Goal: Communication & Community: Participate in discussion

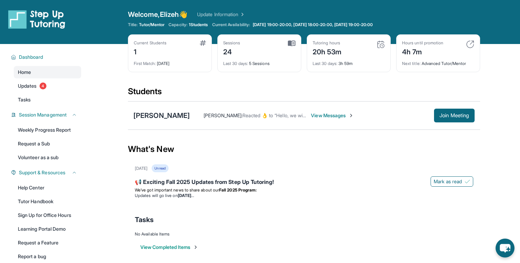
scroll to position [44, 0]
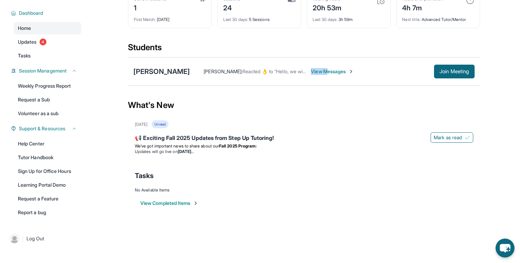
click at [314, 75] on div "[PERSON_NAME] : Reacted 👌 to “Hello, we will be meeting [DATE] at 7 PM. Please……" at bounding box center [332, 72] width 285 height 14
click at [314, 70] on span "View Messages" at bounding box center [332, 71] width 43 height 7
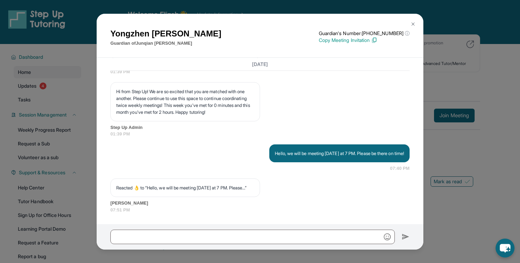
scroll to position [9439, 0]
click at [409, 23] on button at bounding box center [413, 24] width 14 height 14
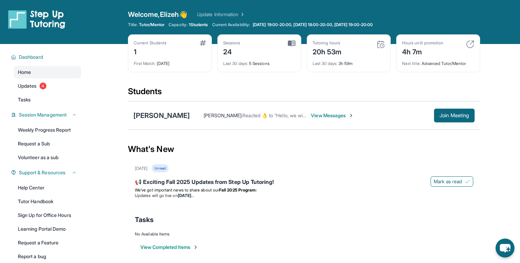
click at [295, 98] on div "Students" at bounding box center [304, 93] width 352 height 15
click at [294, 96] on div "Students" at bounding box center [304, 93] width 352 height 15
click at [319, 111] on div "[PERSON_NAME] : Reacted 👌 to “Hello, we will be meeting [DATE] at 7 PM. Please……" at bounding box center [332, 116] width 285 height 14
click at [319, 115] on span "View Messages" at bounding box center [332, 115] width 43 height 7
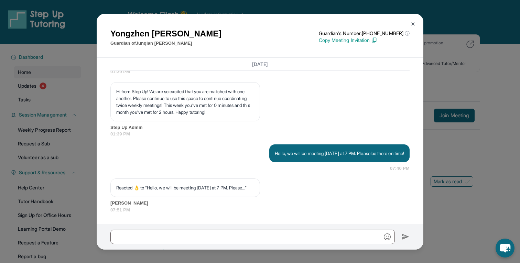
click at [321, 107] on div "Hi from Step Up! We are so excited that you are matched with one another. Pleas…" at bounding box center [259, 109] width 299 height 55
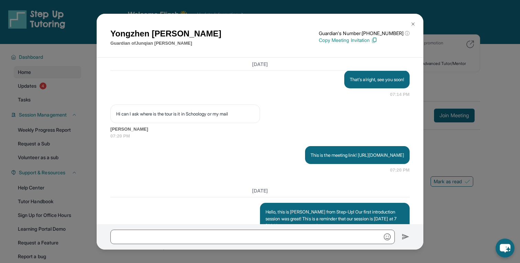
scroll to position [1384, 0]
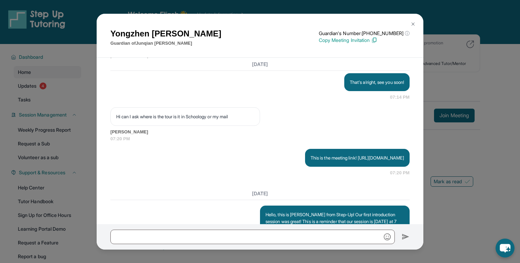
click at [314, 66] on div "Hello I am [PERSON_NAME] sorry we are late for 10 minutes [PERSON_NAME] 07:12 PM" at bounding box center [259, 49] width 299 height 35
click at [292, 66] on div "Hello I am [PERSON_NAME] sorry we are late for 10 minutes [PERSON_NAME] 07:12 PM" at bounding box center [259, 49] width 299 height 35
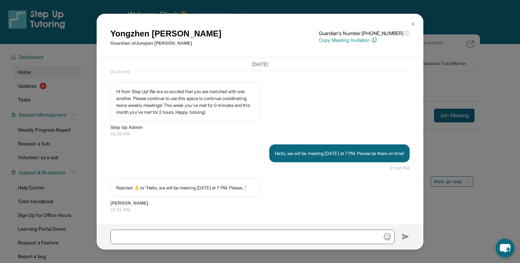
click at [415, 23] on button at bounding box center [413, 24] width 14 height 14
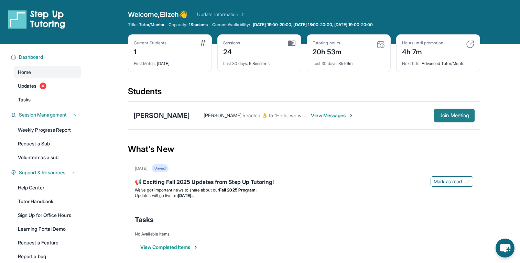
click at [445, 115] on span "Join Meeting" at bounding box center [454, 115] width 30 height 4
